Goal: Transaction & Acquisition: Purchase product/service

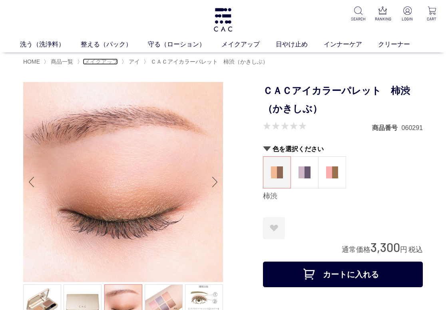
click at [98, 62] on span "メイクアップ" at bounding box center [101, 61] width 34 height 6
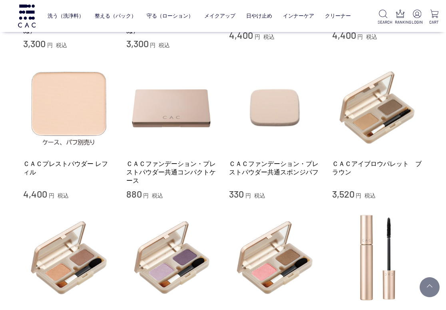
scroll to position [480, 0]
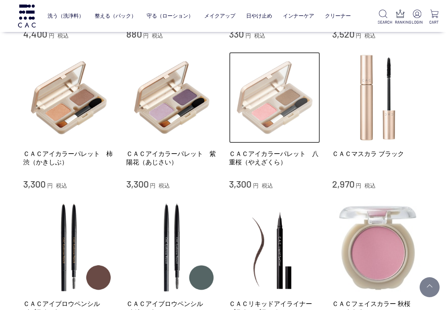
click at [272, 123] on img at bounding box center [274, 97] width 91 height 91
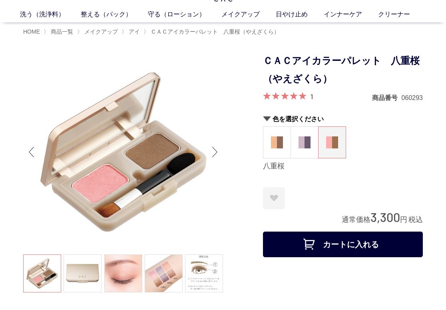
scroll to position [40, 0]
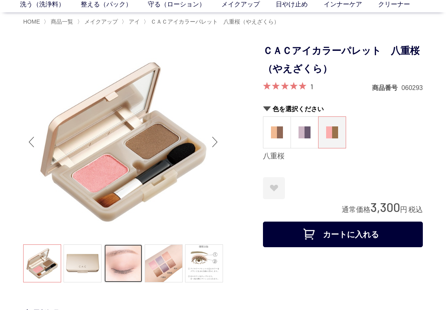
click at [126, 277] on link at bounding box center [123, 263] width 38 height 38
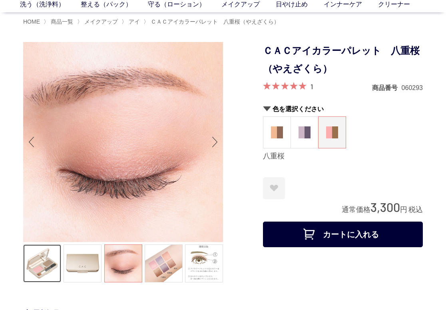
click at [40, 277] on link at bounding box center [42, 263] width 38 height 38
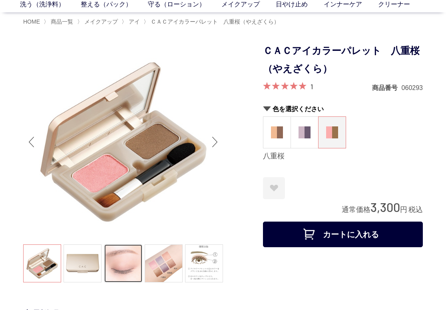
click at [115, 269] on link at bounding box center [123, 263] width 38 height 38
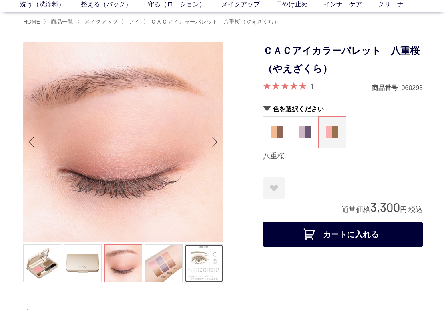
click at [192, 267] on link at bounding box center [204, 263] width 38 height 38
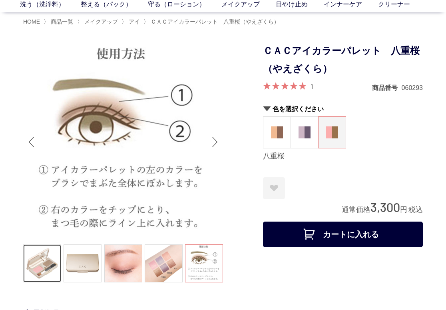
click at [52, 269] on link at bounding box center [42, 263] width 38 height 38
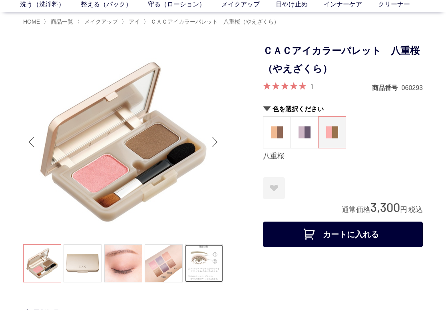
click at [205, 262] on link at bounding box center [204, 263] width 38 height 38
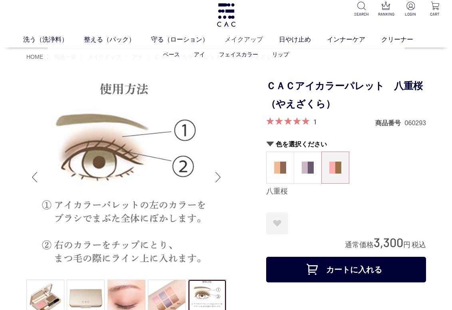
scroll to position [0, 0]
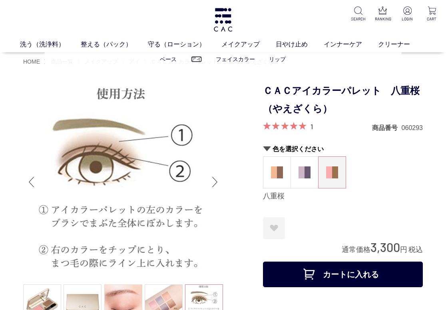
click at [195, 60] on link "アイ" at bounding box center [196, 59] width 11 height 6
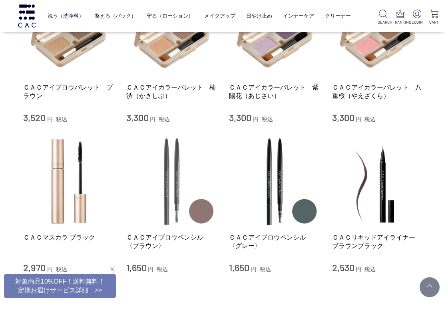
scroll to position [240, 0]
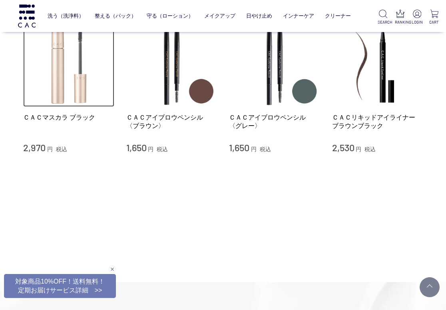
click at [54, 85] on img at bounding box center [68, 61] width 91 height 91
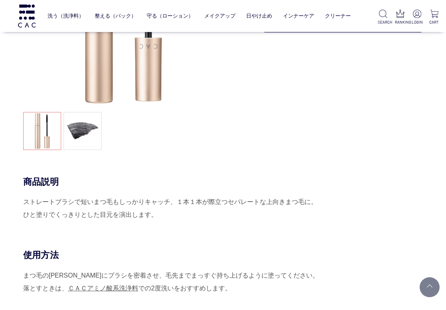
scroll to position [200, 0]
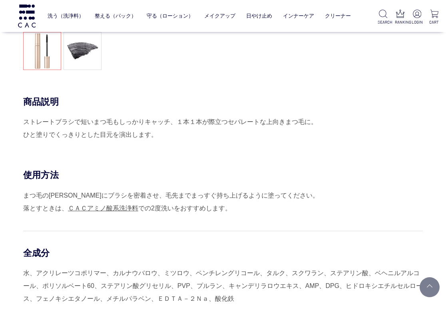
click at [321, 181] on div "使用方法 まつ毛の[PERSON_NAME]にブラシを密着させ、毛先までまっすぐ持ち上げるように塗ってください。 落とすときは、 ＣＡＣアミノ酸系洗浄料 での…" at bounding box center [223, 191] width 400 height 45
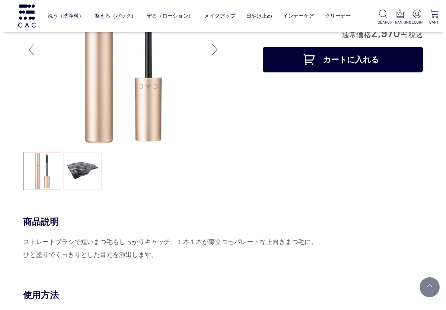
scroll to position [0, 0]
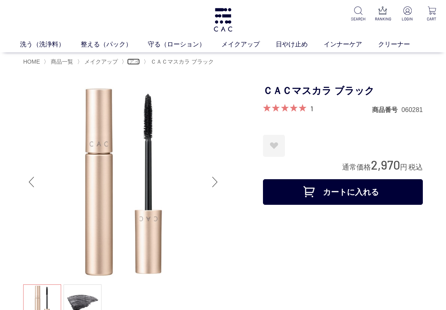
click at [133, 62] on span "アイ" at bounding box center [134, 61] width 11 height 6
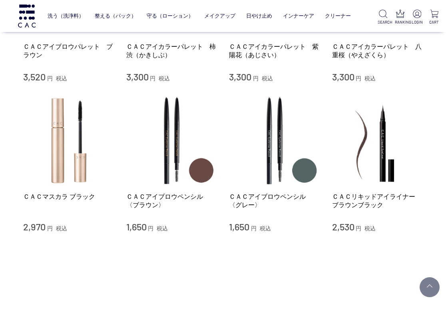
scroll to position [160, 0]
